Goal: Task Accomplishment & Management: Manage account settings

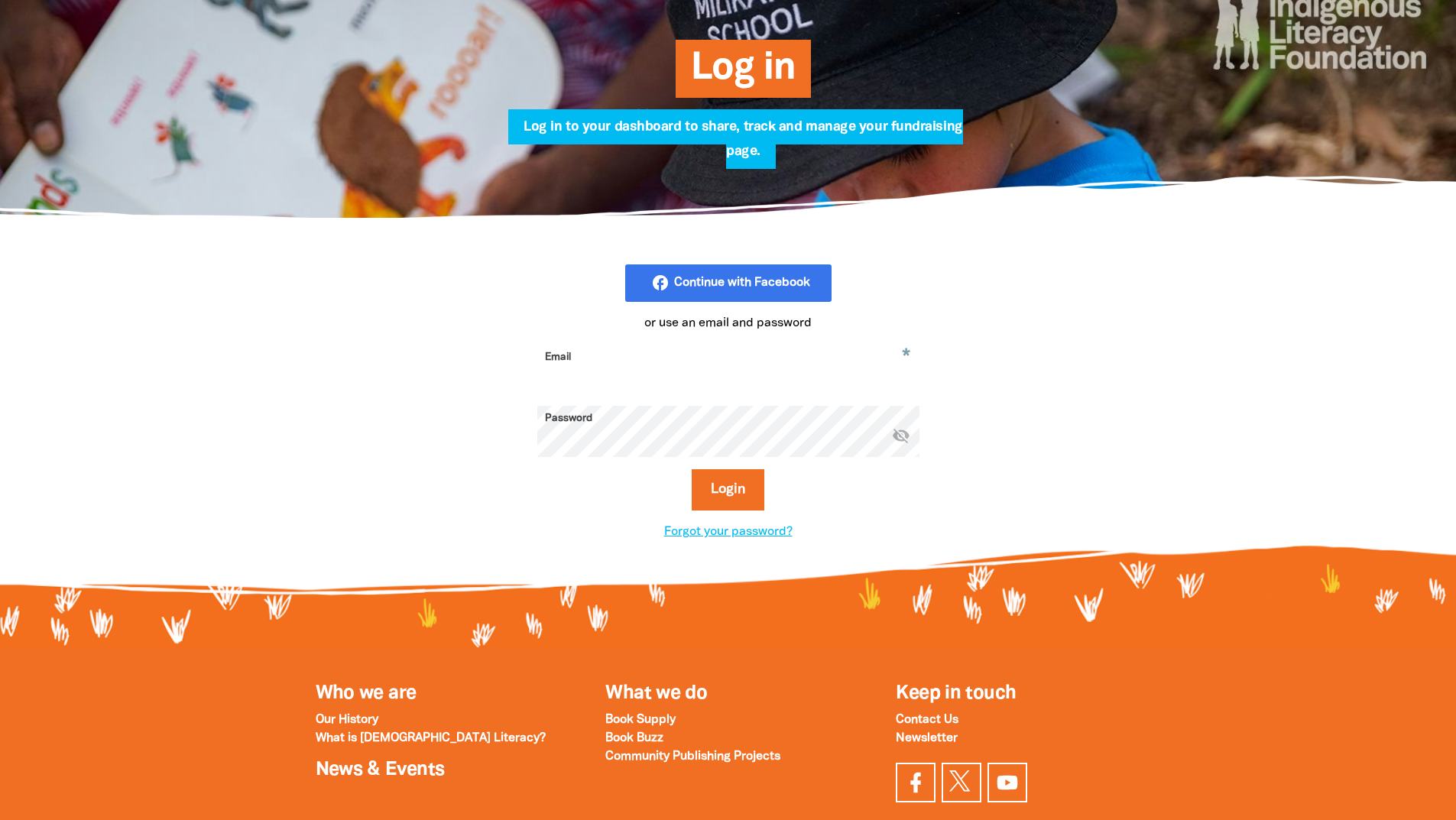
scroll to position [382, 0]
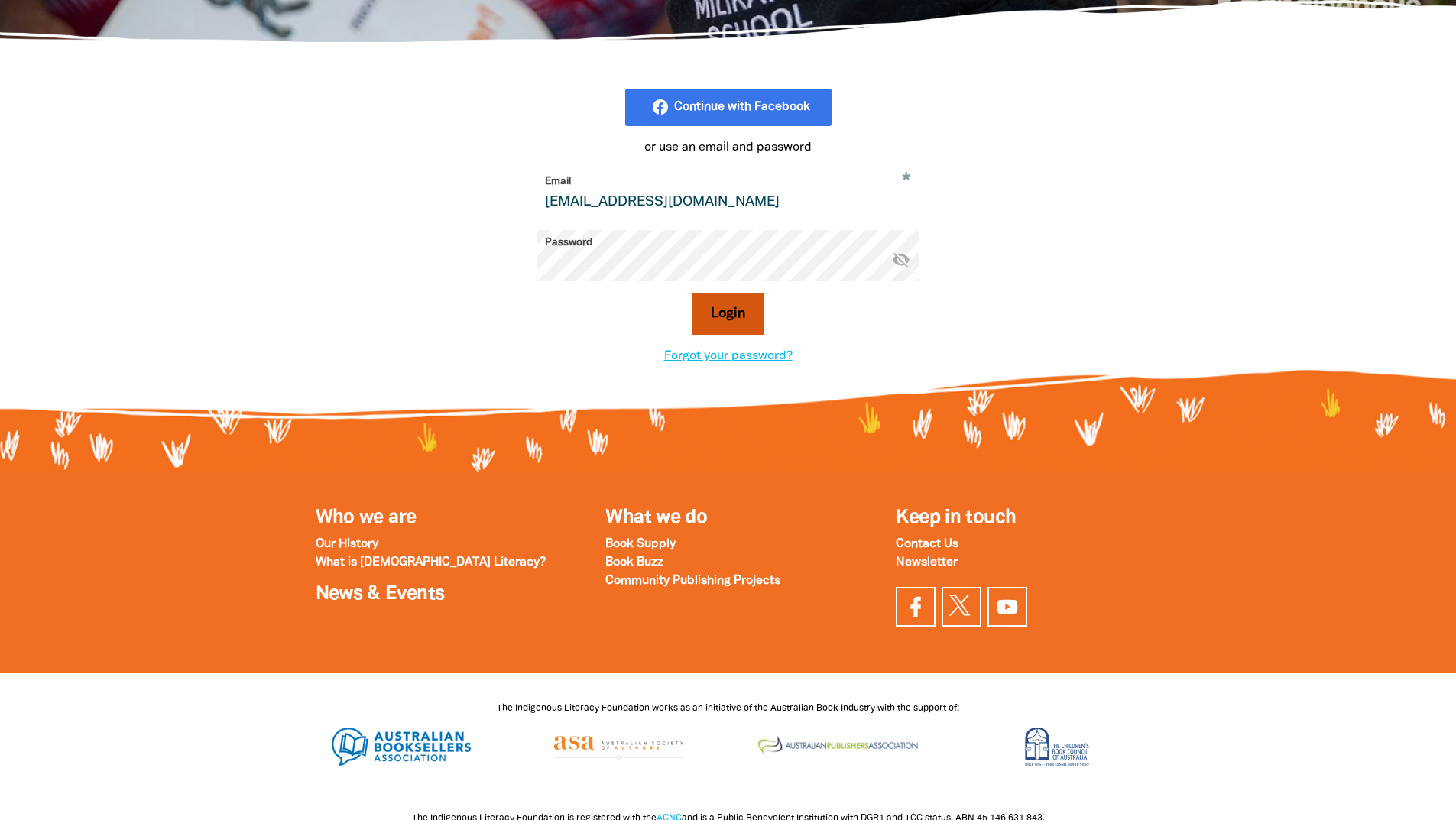
click at [739, 314] on button "Login" at bounding box center [728, 315] width 72 height 42
click at [668, 208] on input "library@clc.org.au" at bounding box center [728, 193] width 382 height 48
drag, startPoint x: 685, startPoint y: 204, endPoint x: 523, endPoint y: 204, distance: 162.0
click at [523, 204] on div "facebook_rounded Continue with Facebook or use an email and password * Email li…" at bounding box center [728, 227] width 535 height 277
click at [419, 203] on div "facebook_rounded Continue with Facebook or use an email and password * Email li…" at bounding box center [728, 227] width 917 height 368
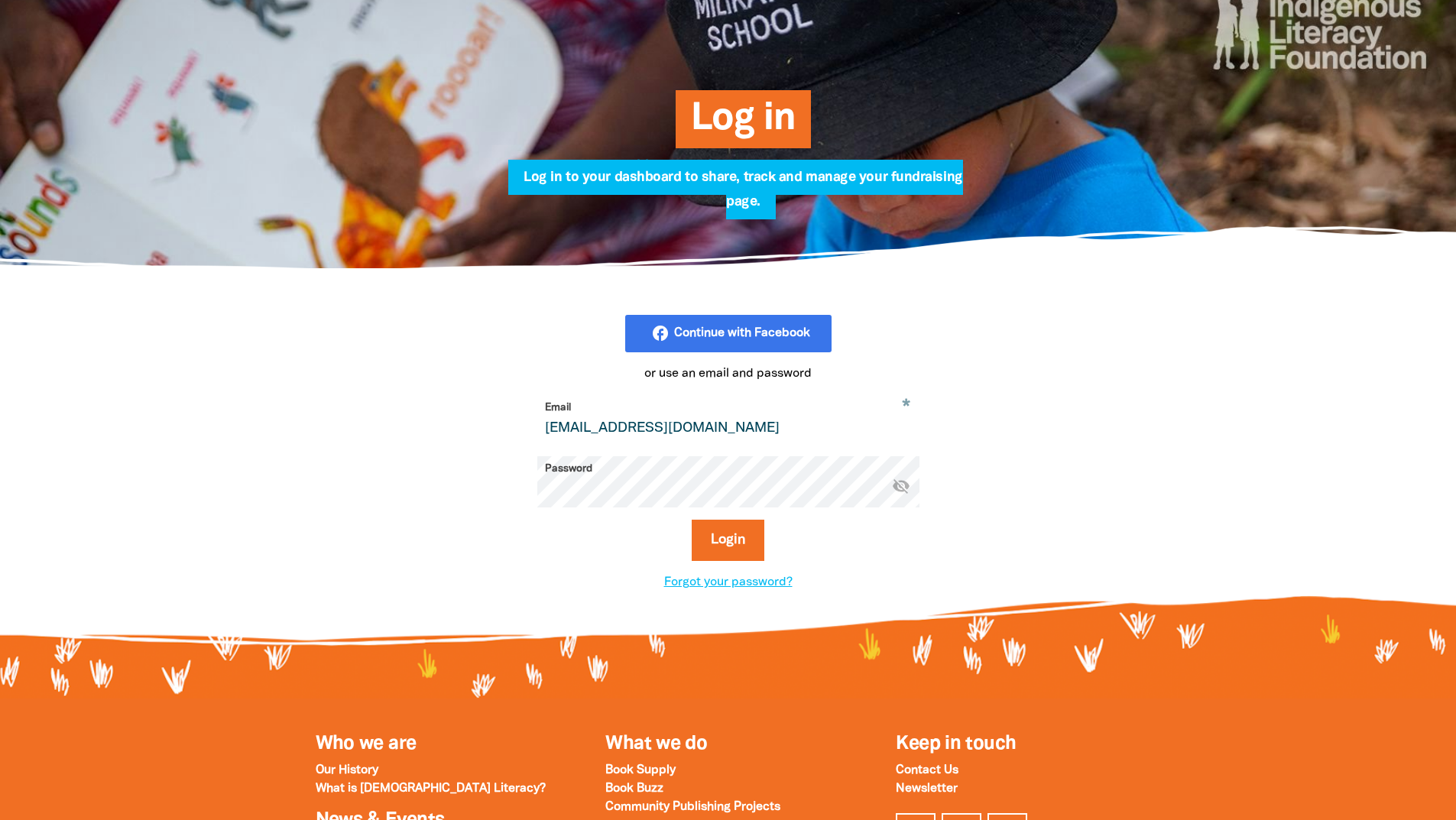
scroll to position [76, 0]
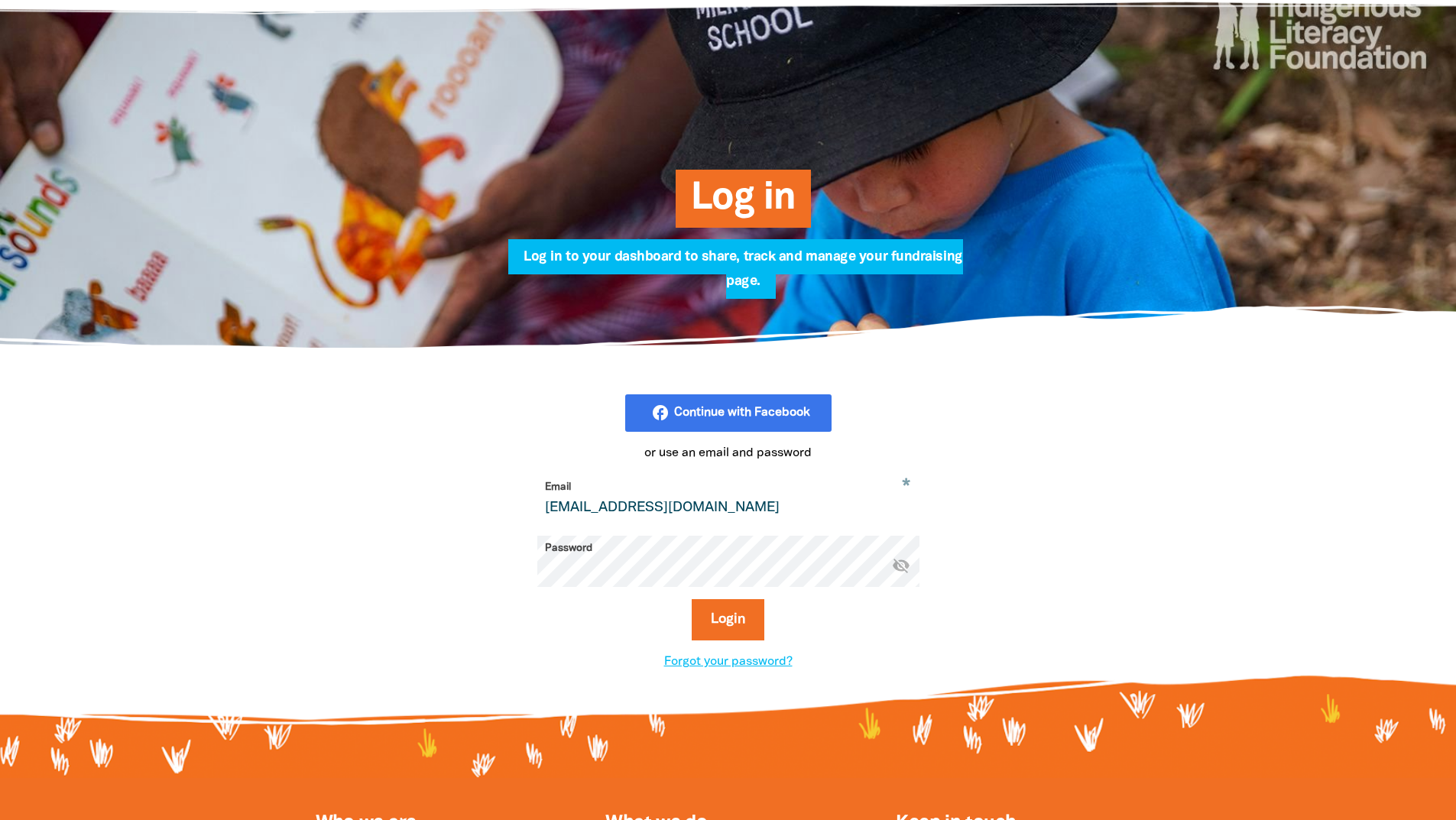
click at [390, 290] on div "Log in Log in to your dashboard to share, track and manage your fundraising pag…" at bounding box center [728, 170] width 917 height 355
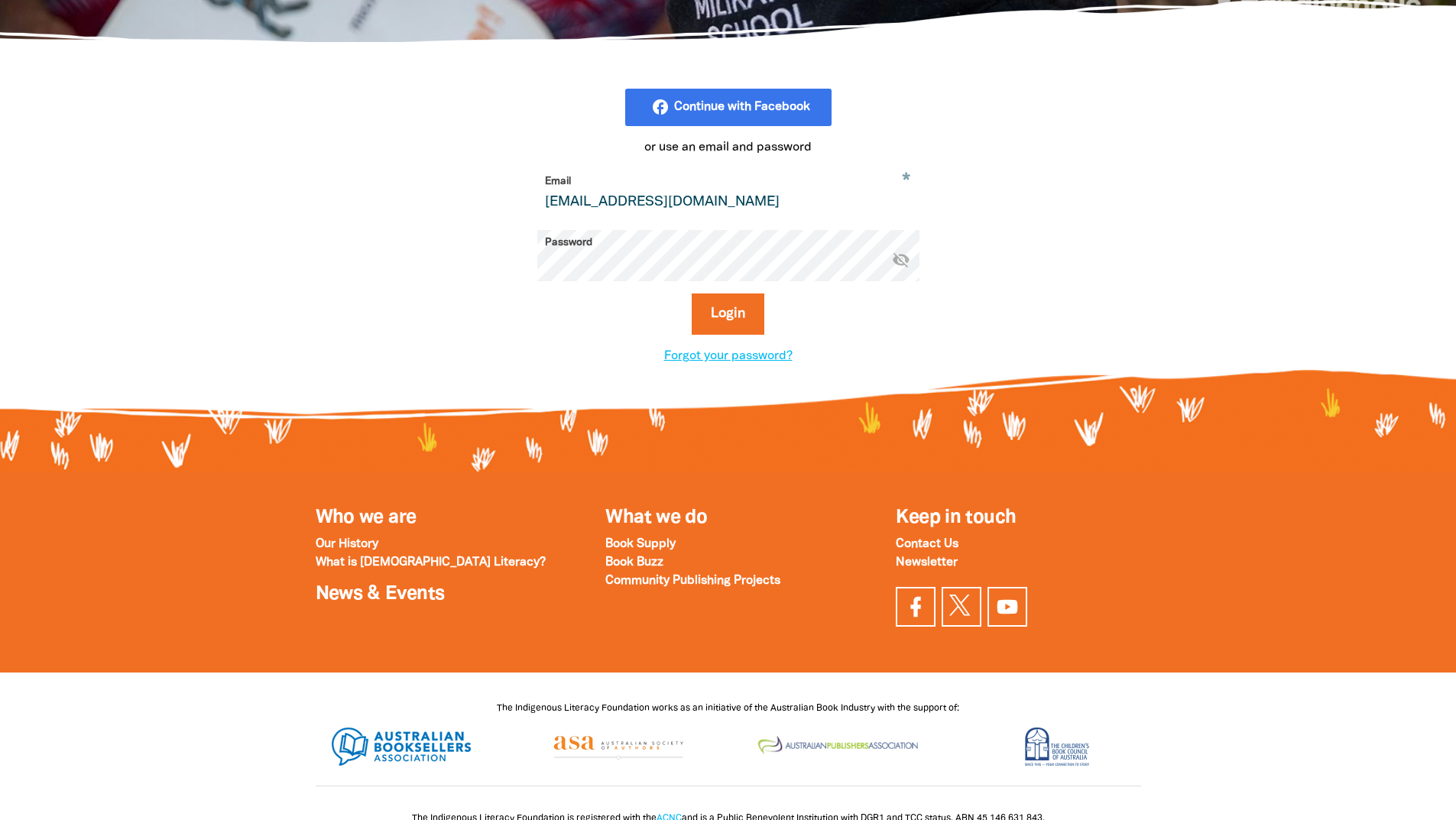
click at [688, 209] on input "library@clc.org.au" at bounding box center [728, 193] width 382 height 48
click at [895, 263] on icon "visibility_off" at bounding box center [901, 259] width 18 height 18
click at [895, 262] on icon "visibility" at bounding box center [901, 259] width 18 height 18
click at [738, 308] on button "Login" at bounding box center [728, 315] width 72 height 42
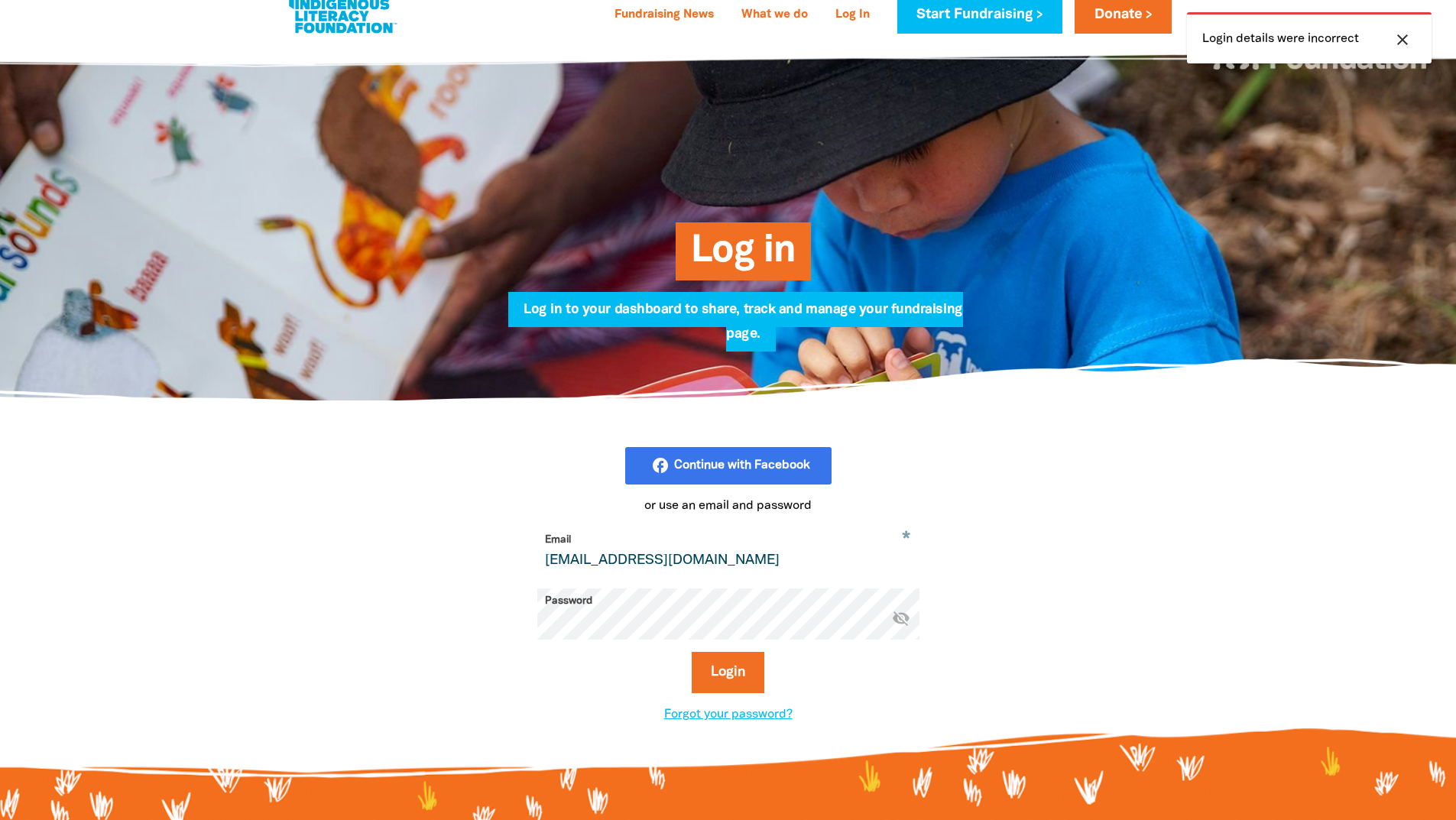
scroll to position [0, 0]
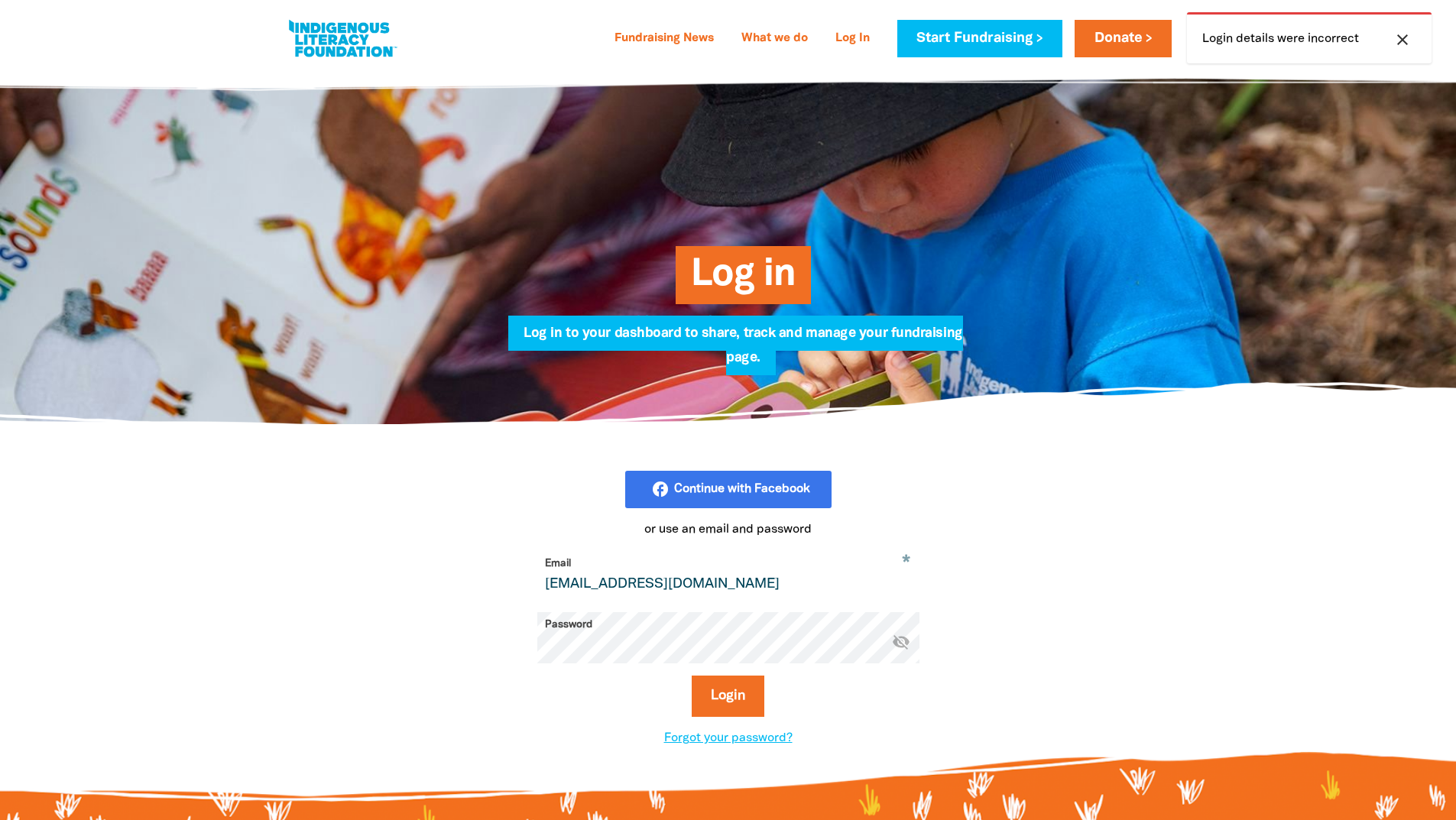
click at [1406, 39] on icon "close" at bounding box center [1403, 40] width 18 height 18
click at [578, 583] on input "library@clc.org.au" at bounding box center [728, 575] width 382 height 48
drag, startPoint x: 583, startPoint y: 587, endPoint x: 533, endPoint y: 586, distance: 50.0
click at [533, 586] on div "facebook_rounded Continue with Facebook or use an email and password * Email li…" at bounding box center [728, 609] width 535 height 277
type input "jacqui.omara@clc.org.au"
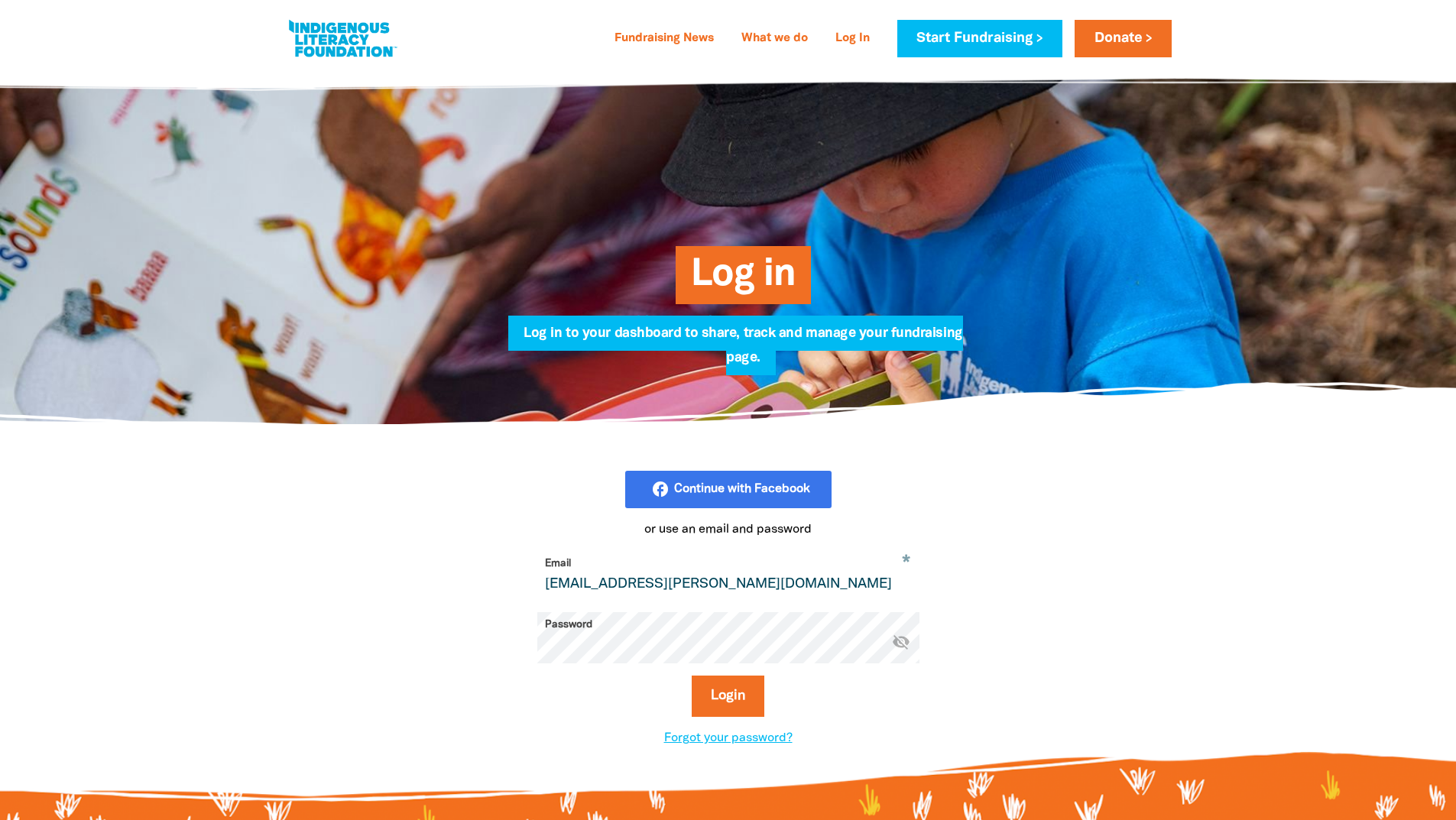
click at [691, 675] on button "Login" at bounding box center [728, 696] width 72 height 42
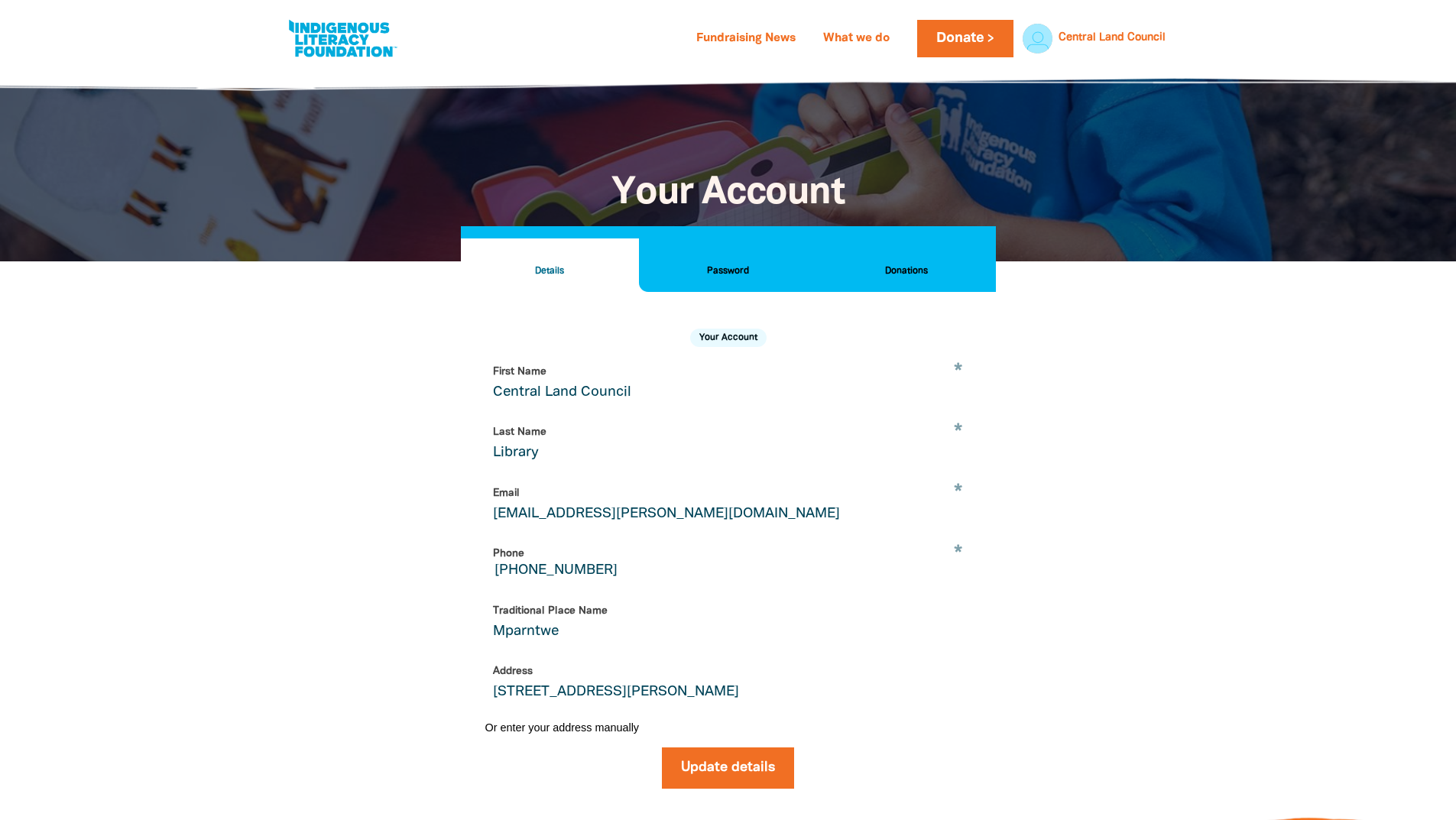
select select "AU"
click at [898, 259] on button "Donations" at bounding box center [906, 265] width 178 height 54
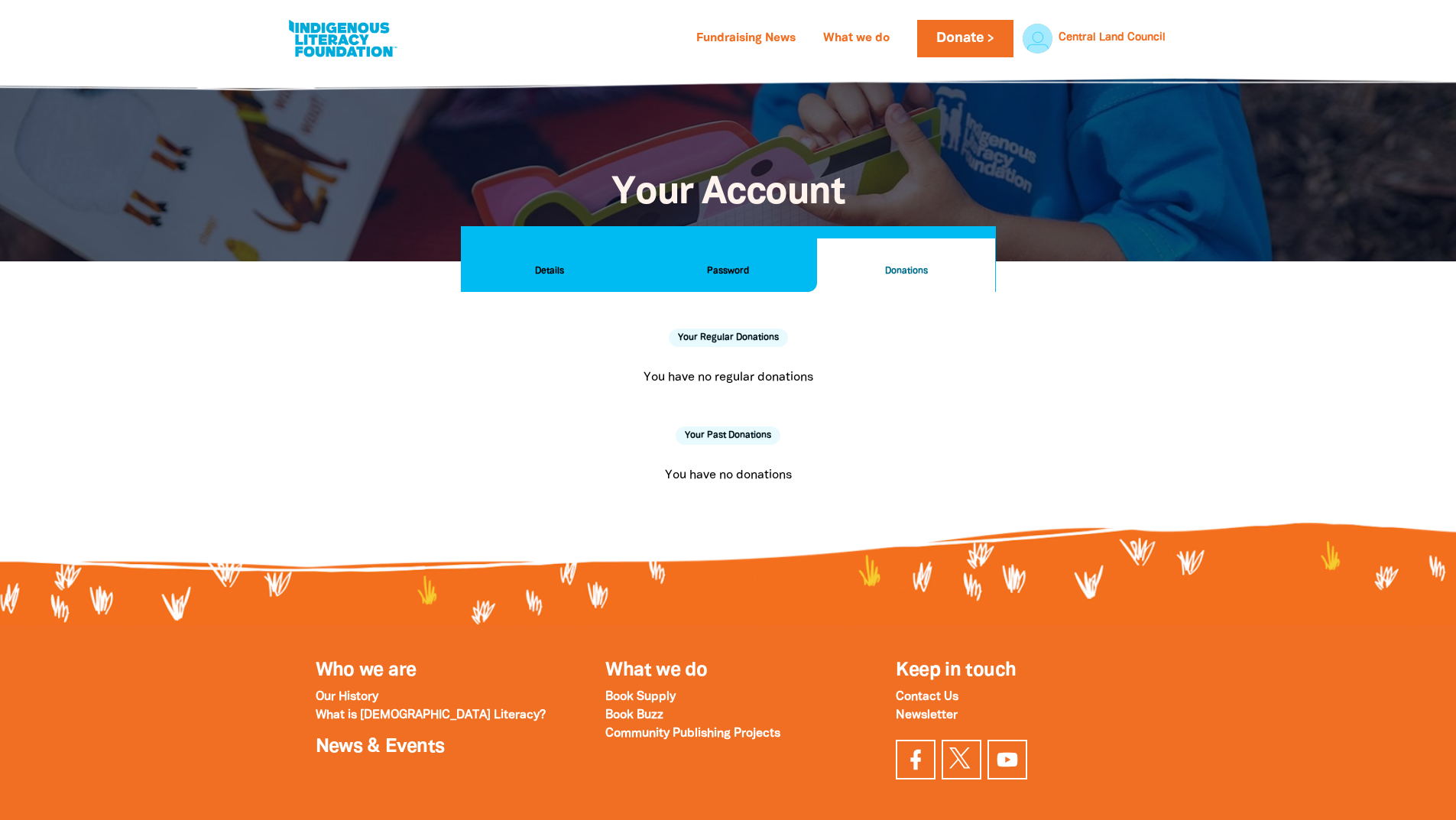
click at [734, 249] on button "Password" at bounding box center [728, 265] width 178 height 54
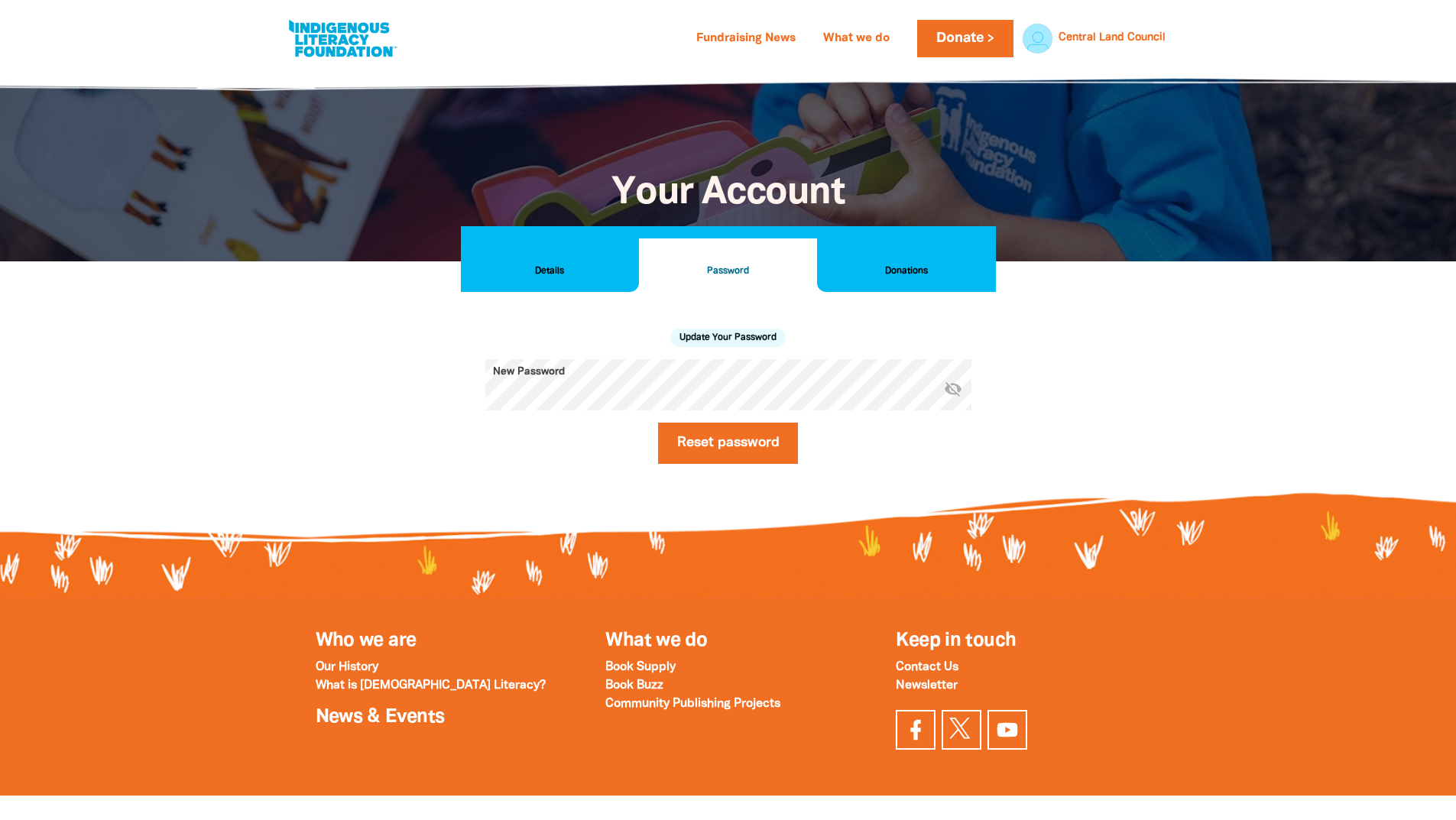
click at [571, 261] on button "Details" at bounding box center [550, 265] width 178 height 54
